Goal: Information Seeking & Learning: Learn about a topic

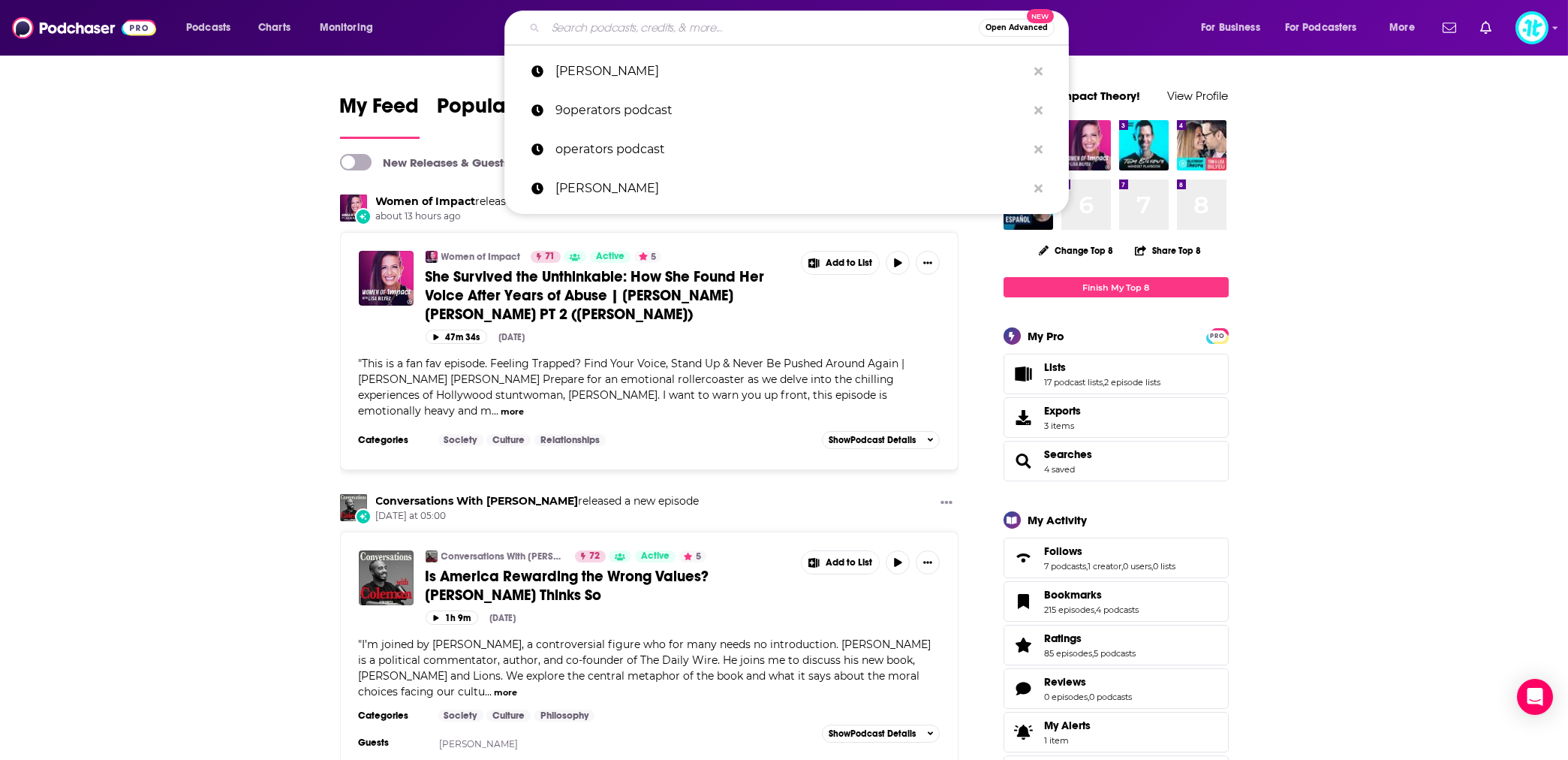
click at [739, 22] on input "Search podcasts, credits, & more..." at bounding box center [761, 28] width 433 height 24
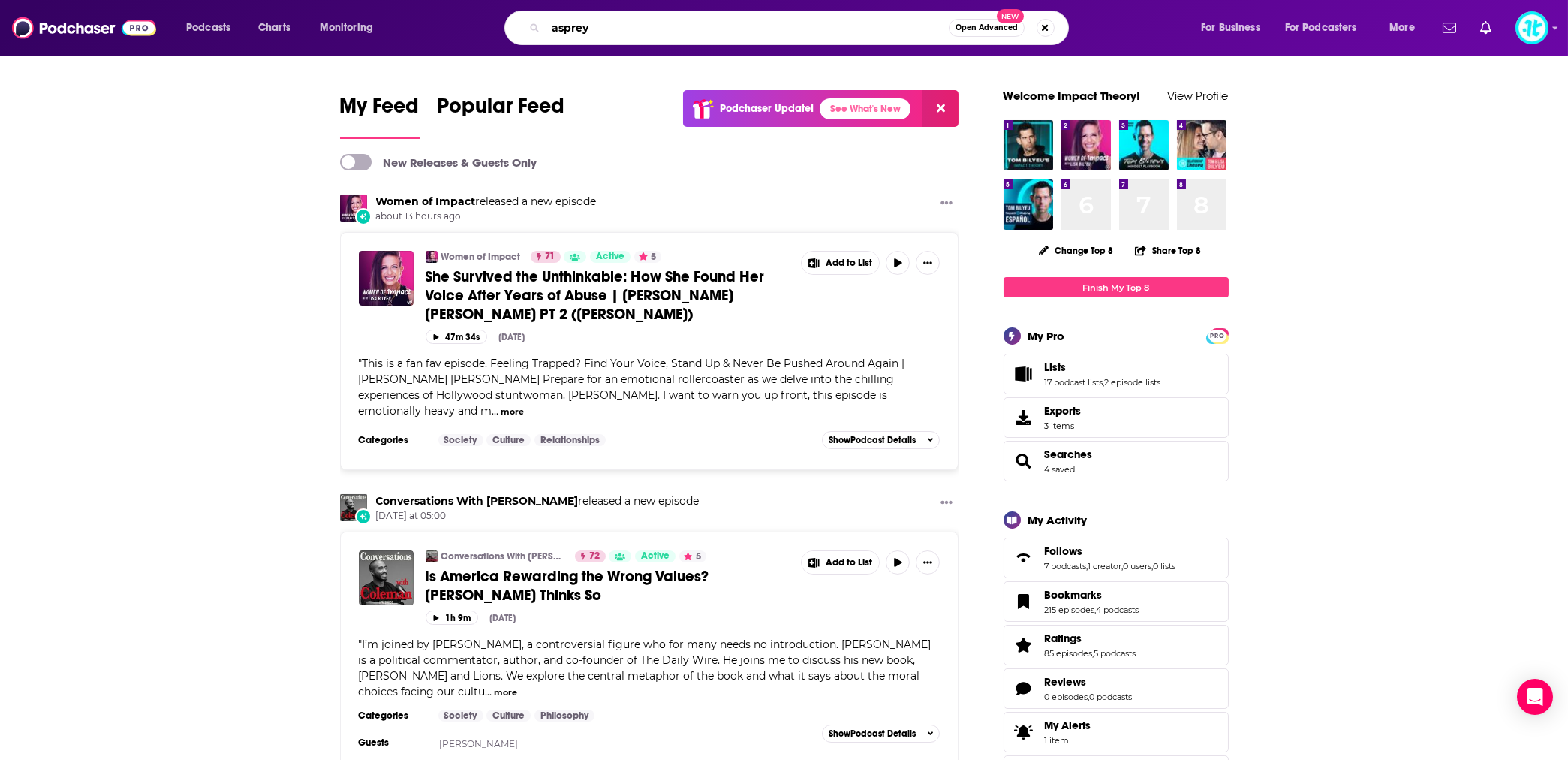
type input "asprey"
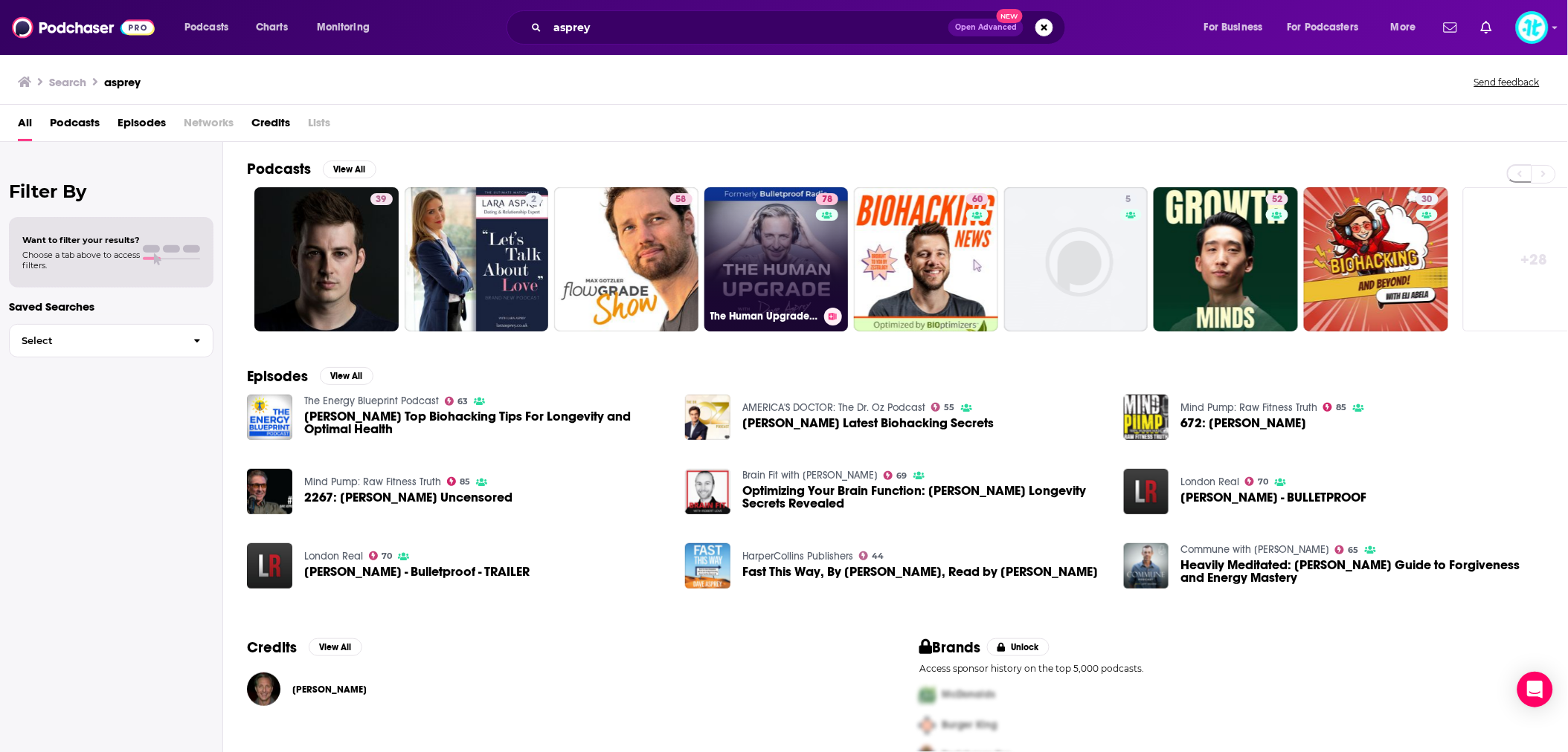
click at [792, 243] on link "78 The Human Upgrade: Biohacking for Longevity & Performance" at bounding box center [776, 259] width 144 height 144
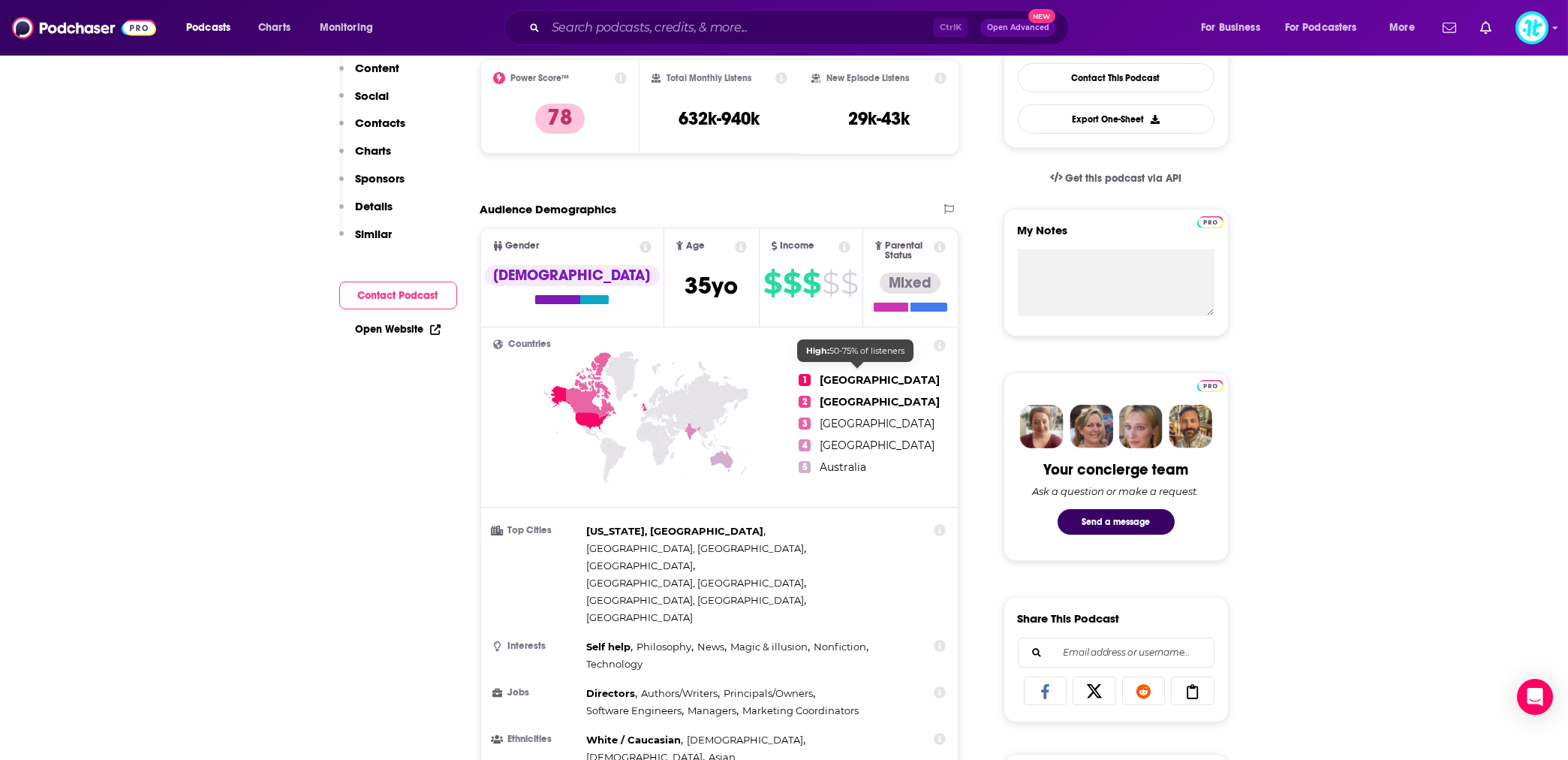
scroll to position [66, 0]
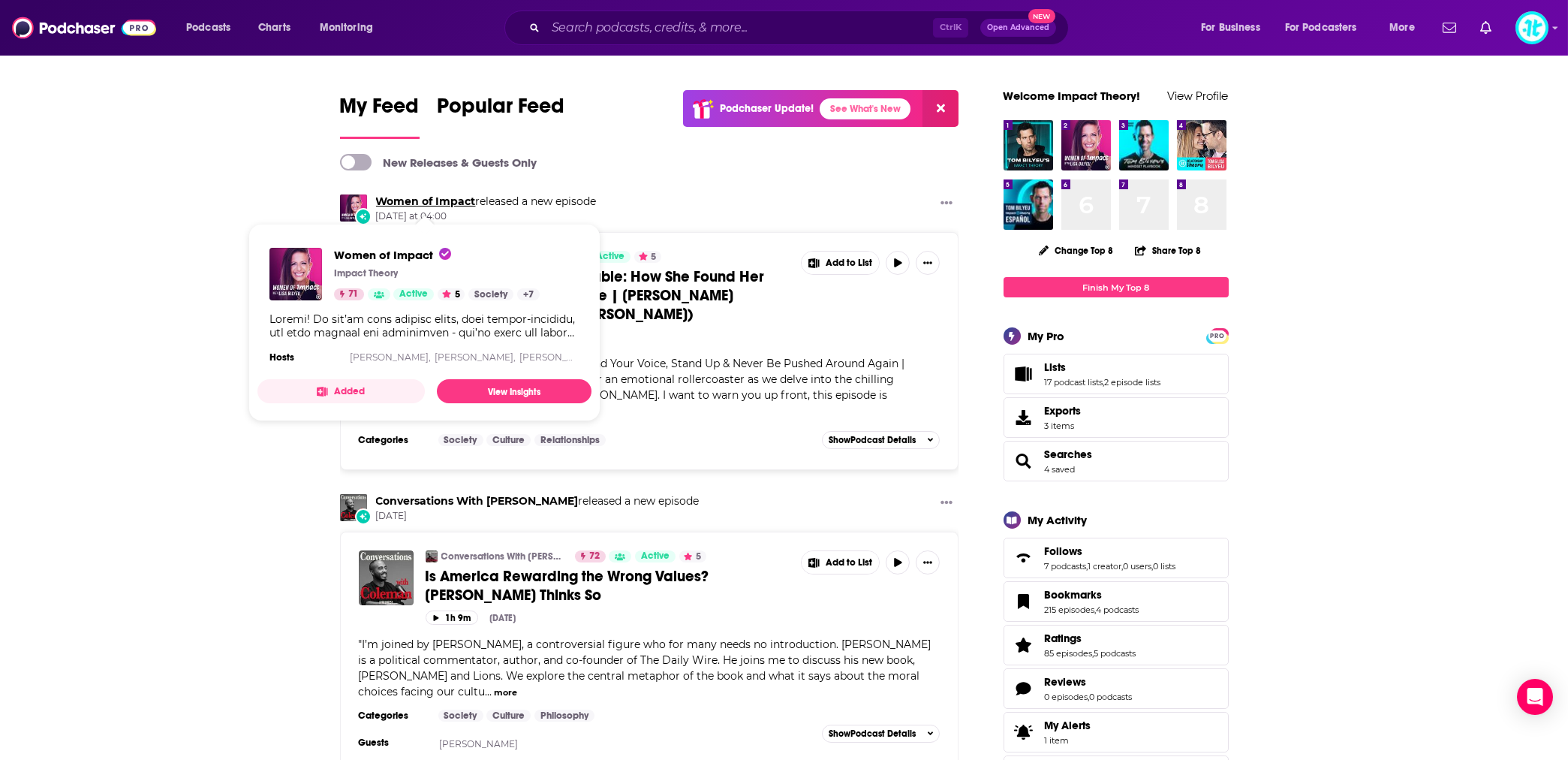
click at [401, 203] on link "Women of Impact" at bounding box center [426, 201] width 100 height 14
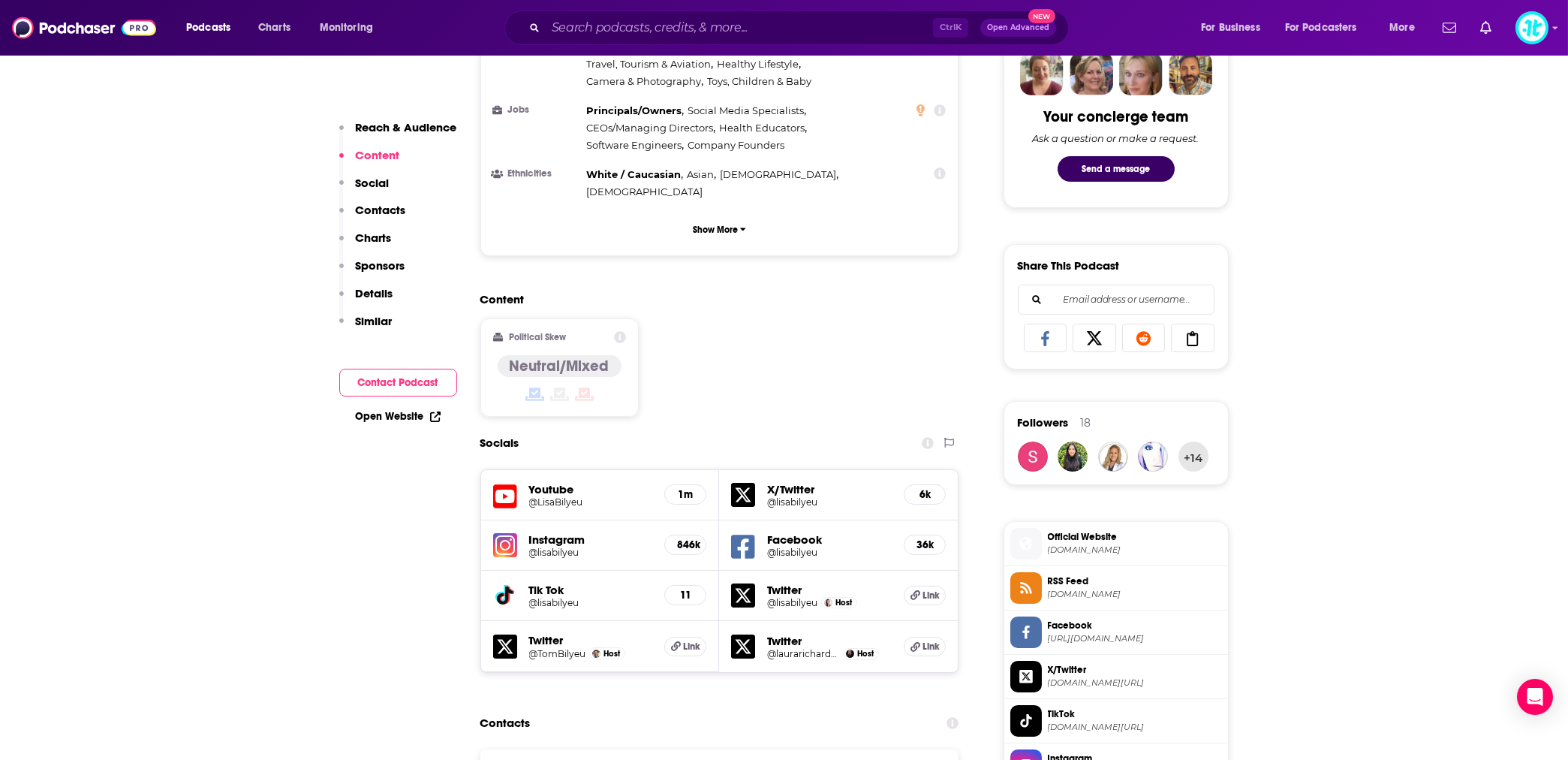
scroll to position [935, 0]
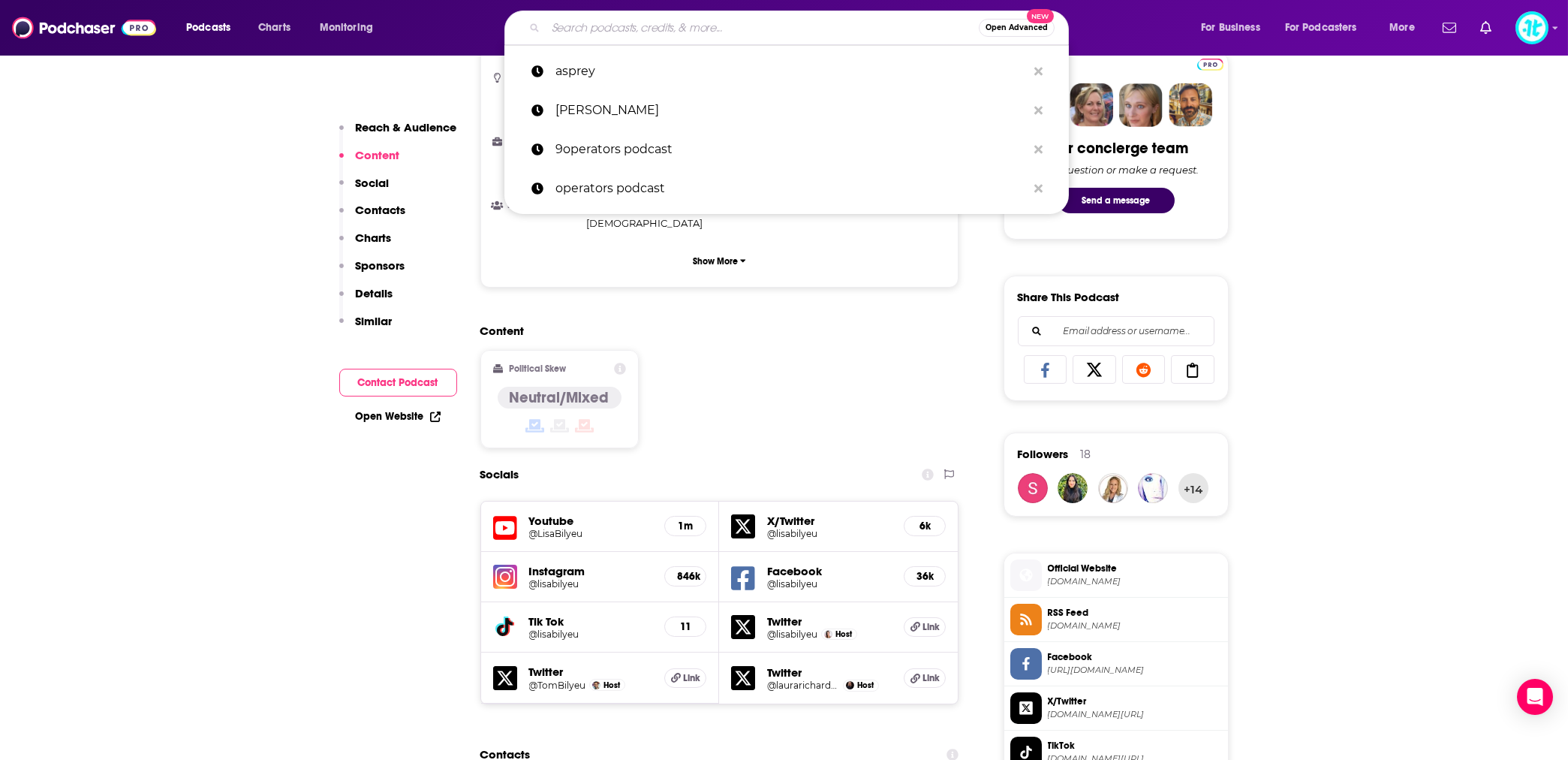
click at [566, 19] on input "Search podcasts, credits, & more..." at bounding box center [761, 28] width 433 height 24
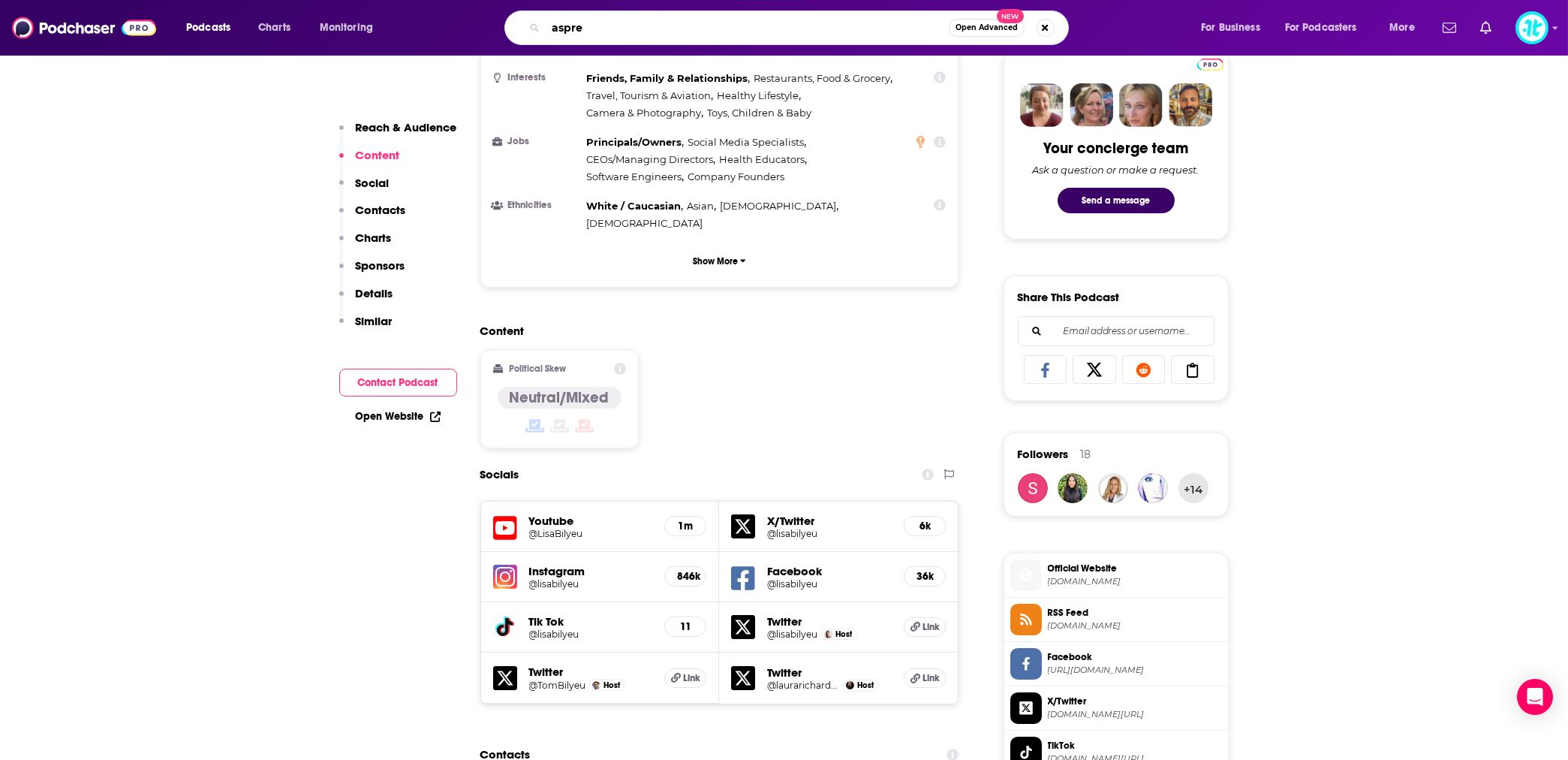
type input "asprey"
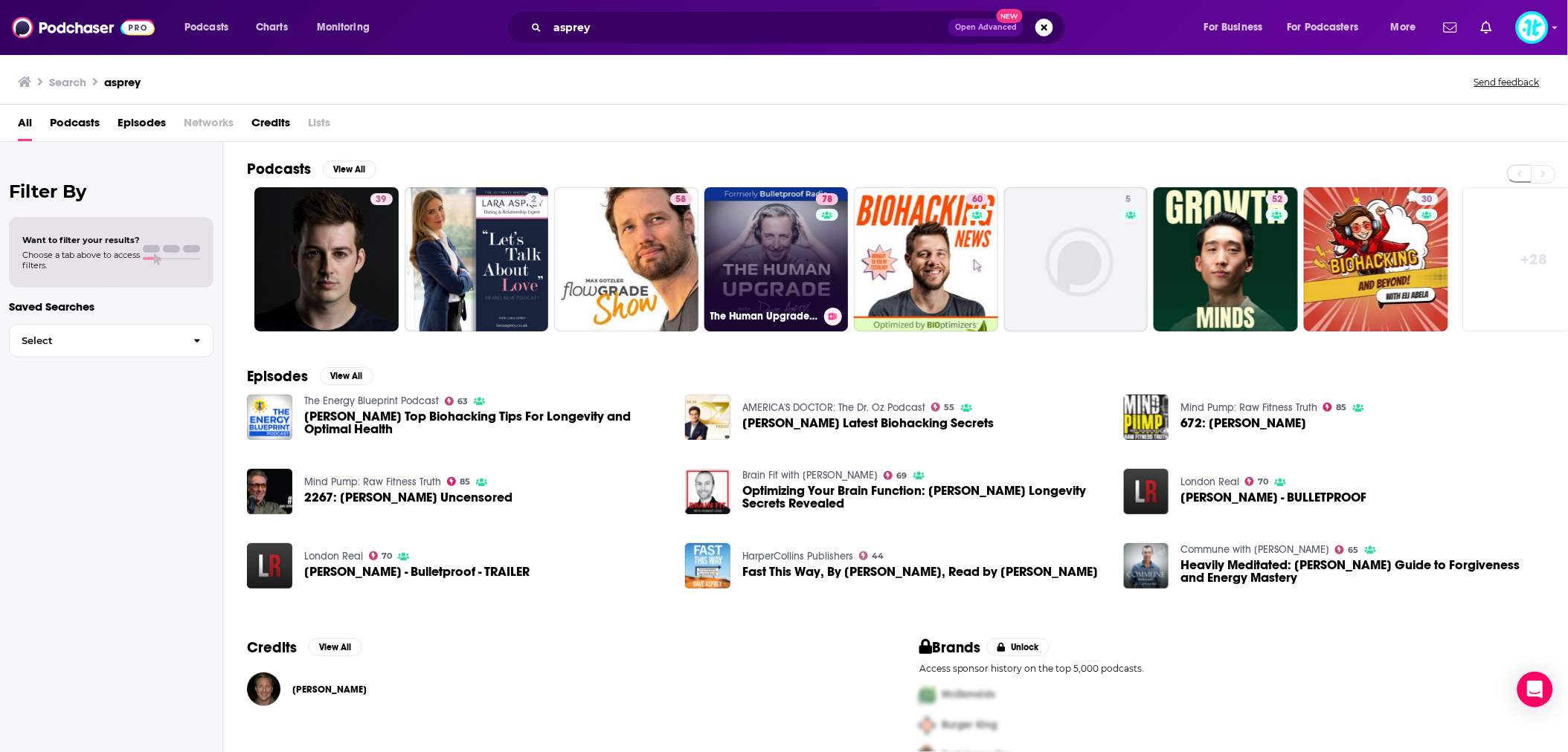
click at [724, 249] on link "78 The Human Upgrade: Biohacking for Longevity & Performance" at bounding box center [776, 259] width 144 height 144
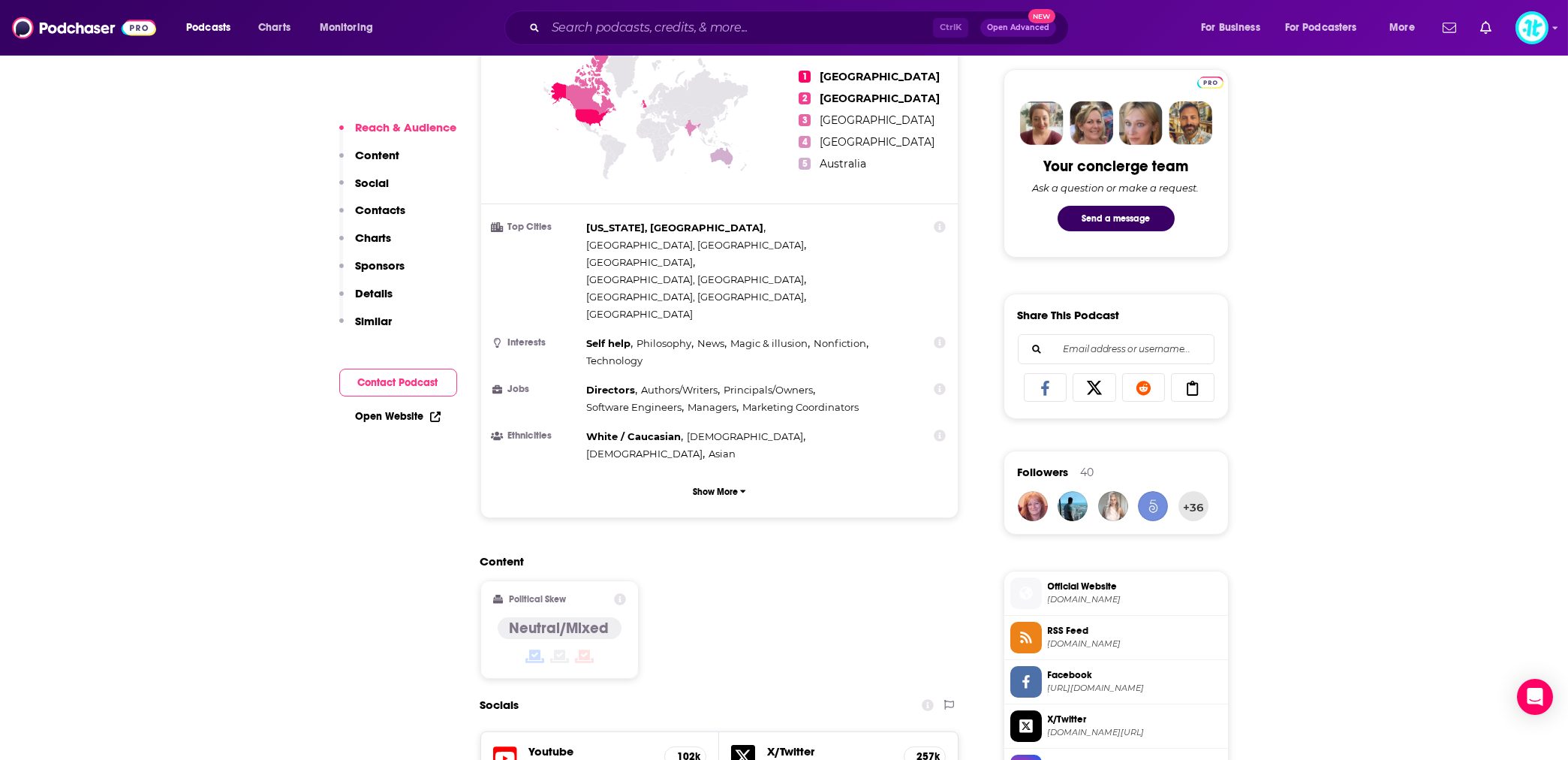
scroll to position [735, 0]
